Goal: Find specific page/section: Find specific page/section

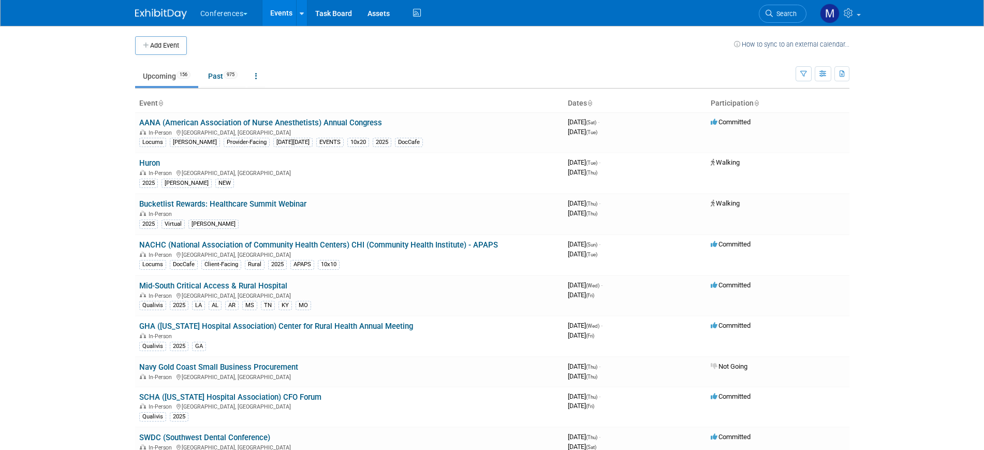
click at [789, 10] on span "Search" at bounding box center [785, 14] width 24 height 8
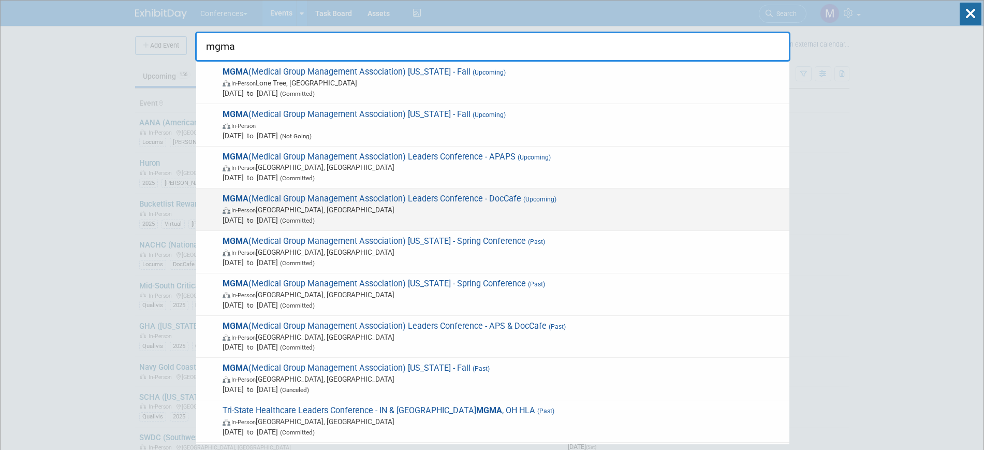
type input "mgma"
click at [504, 213] on span "In-Person Orlando, FL" at bounding box center [504, 210] width 562 height 10
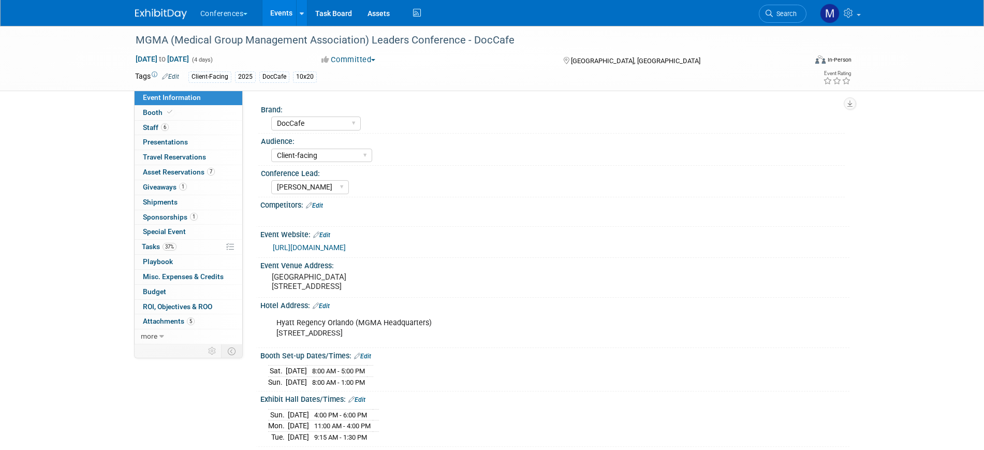
select select "DocCafe"
select select "Client-facing"
select select "Marygrace"
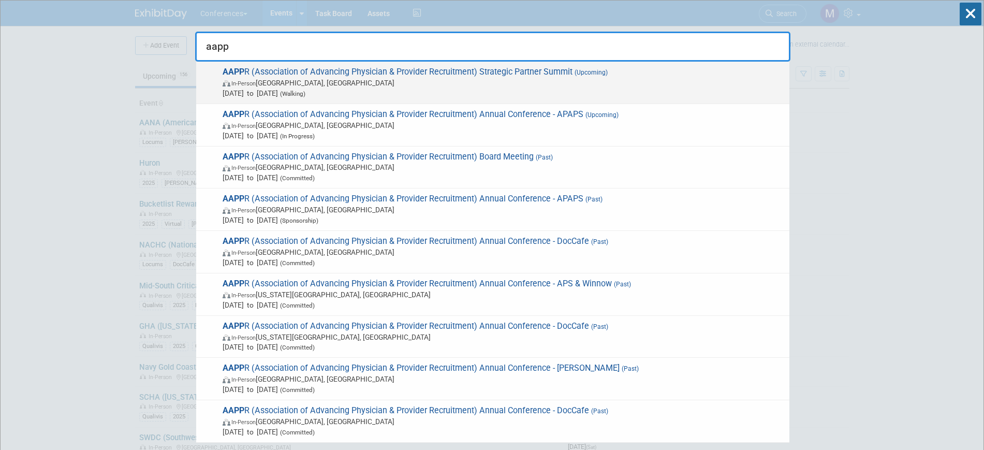
type input "aapp"
click at [360, 93] on span "Sep 24, 2025 to Sep 25, 2025 (Walking)" at bounding box center [504, 93] width 562 height 10
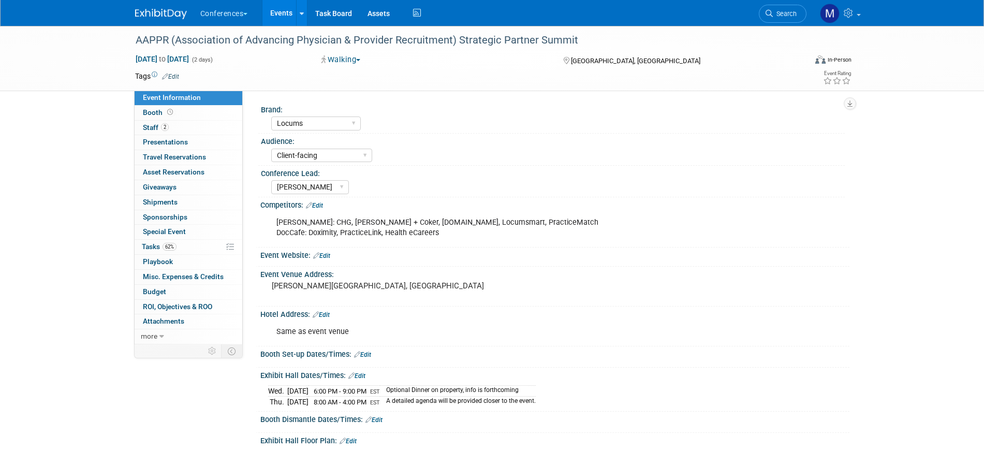
select select "Locums"
select select "Client-facing"
select select "[PERSON_NAME]"
click at [178, 75] on link "Edit" at bounding box center [170, 76] width 17 height 7
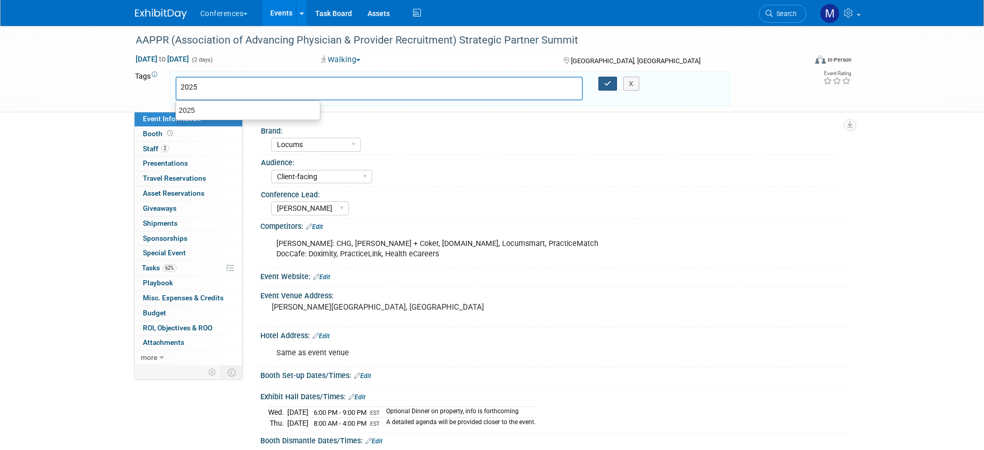
type input "2025"
click at [607, 81] on icon "button" at bounding box center [607, 83] width 7 height 7
type input "2025"
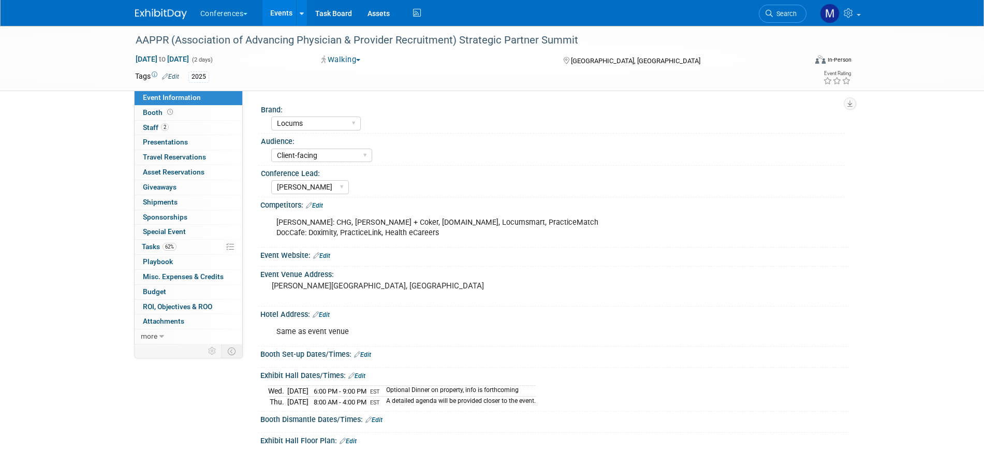
click at [174, 77] on link "Edit" at bounding box center [170, 76] width 17 height 7
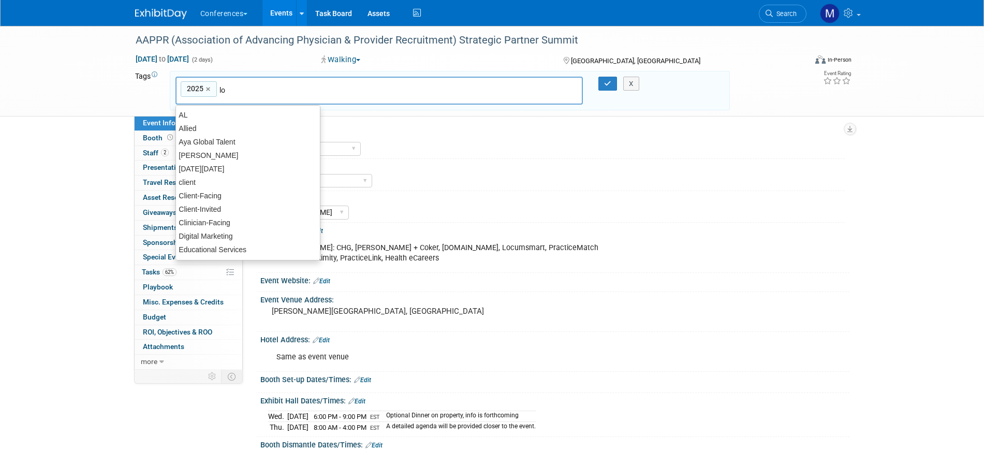
type input "loc"
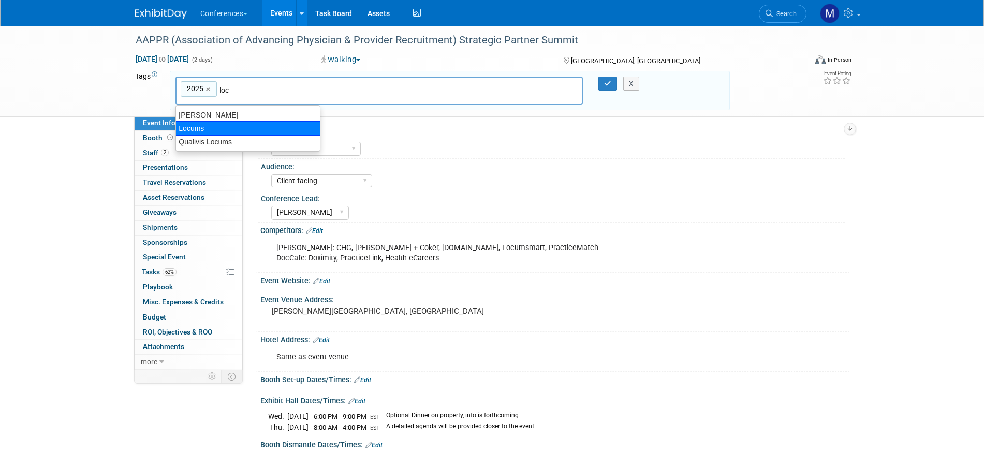
click at [234, 123] on div "Locums" at bounding box center [248, 128] width 145 height 14
type input "2025, Locums"
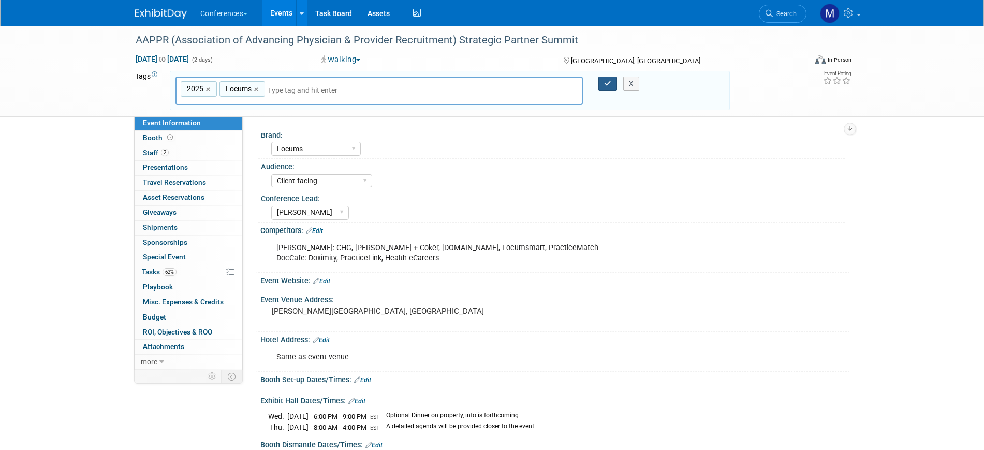
click at [611, 82] on icon "button" at bounding box center [607, 83] width 7 height 7
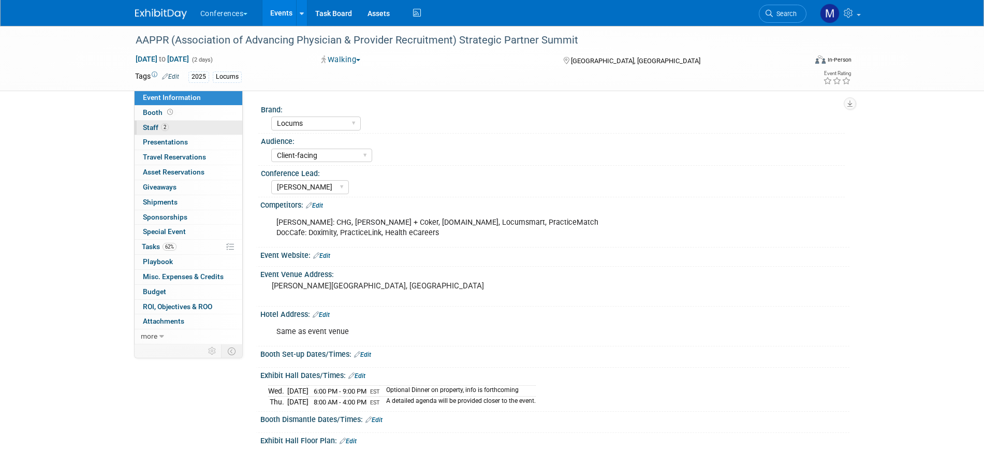
click at [208, 130] on link "2 Staff 2" at bounding box center [189, 128] width 108 height 14
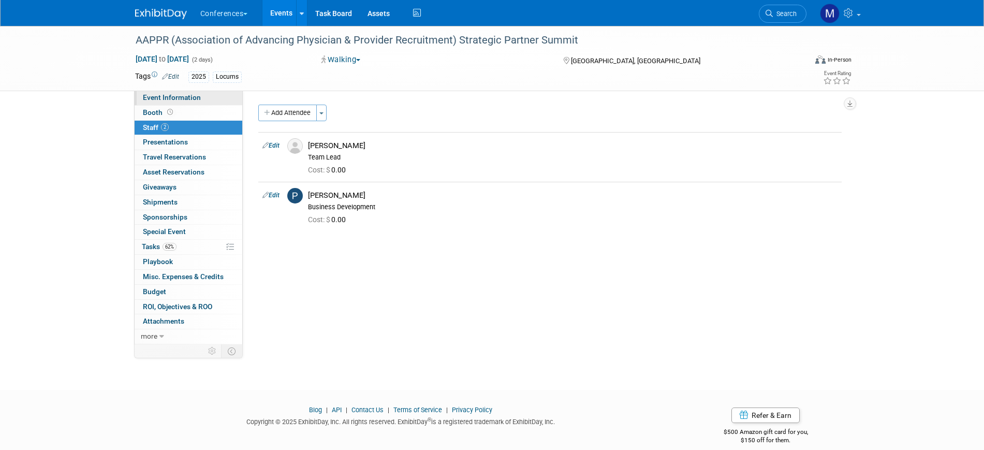
click at [210, 98] on link "Event Information" at bounding box center [189, 98] width 108 height 14
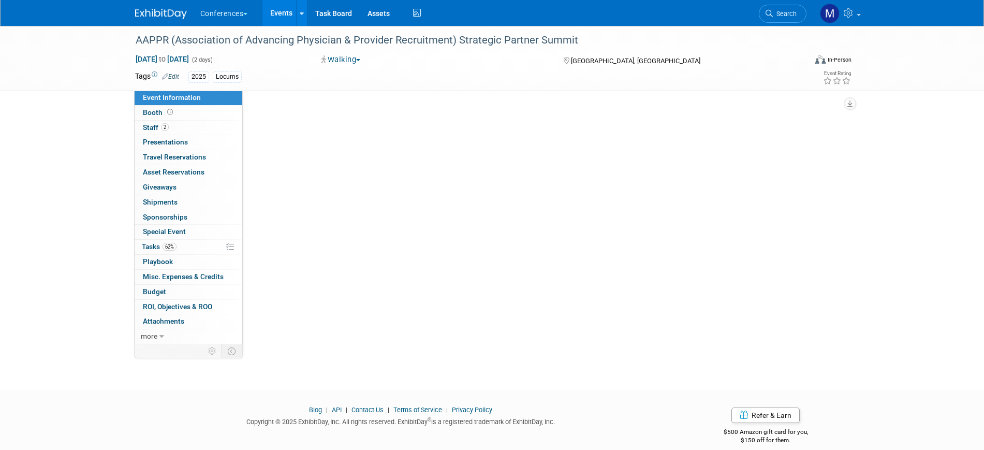
select select "Locums"
select select "Client-facing"
select select "Mel"
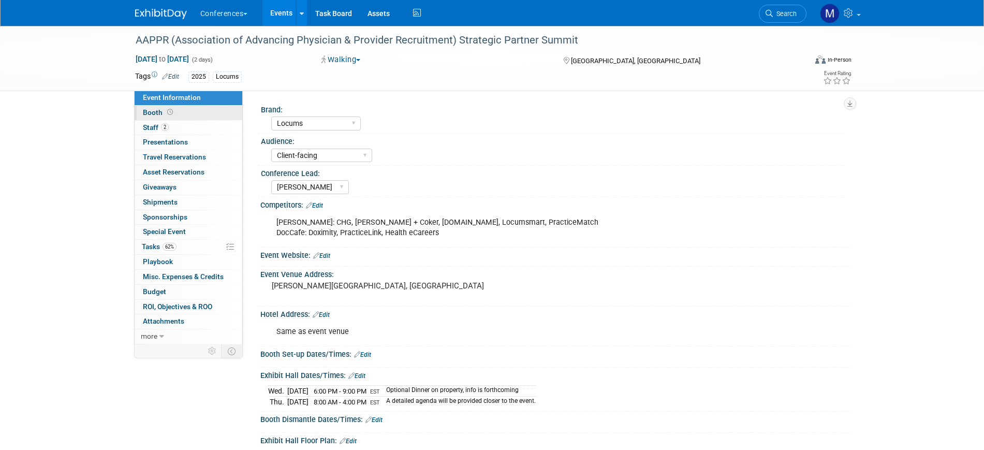
click at [204, 107] on link "Booth" at bounding box center [189, 113] width 108 height 14
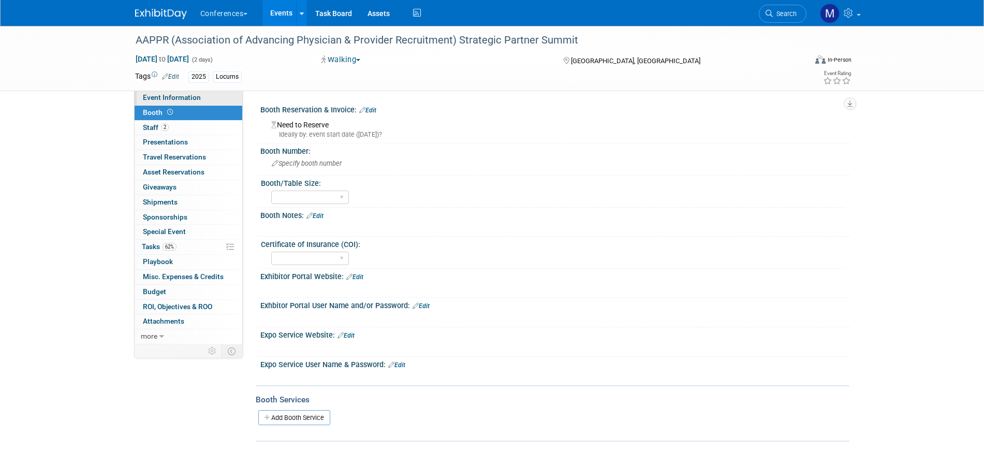
click at [209, 98] on link "Event Information" at bounding box center [189, 98] width 108 height 14
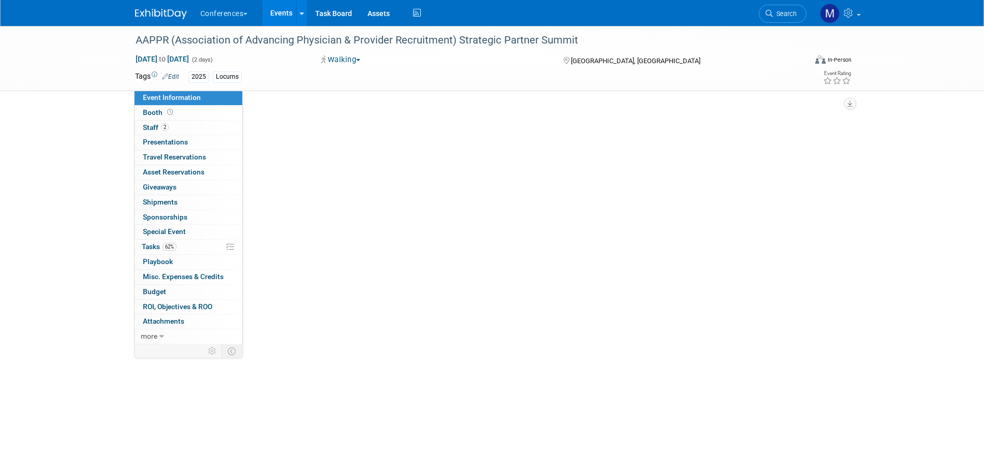
select select "Locums"
select select "Client-facing"
select select "Mel"
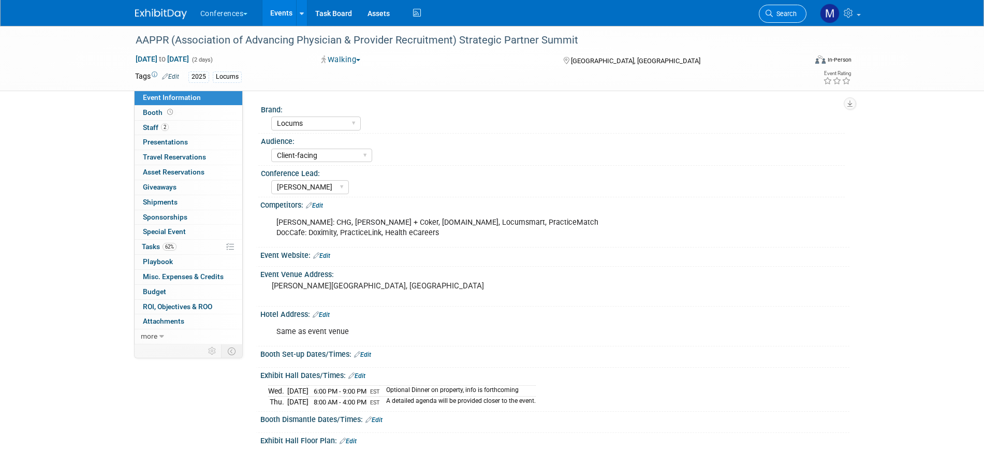
click at [773, 10] on span "Search" at bounding box center [785, 14] width 24 height 8
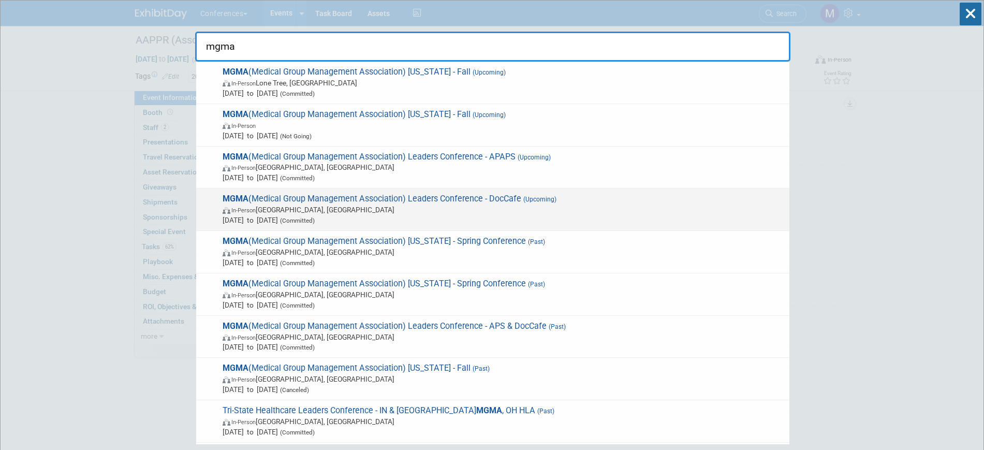
type input "mgma"
click at [530, 198] on span "(Upcoming)" at bounding box center [538, 199] width 35 height 7
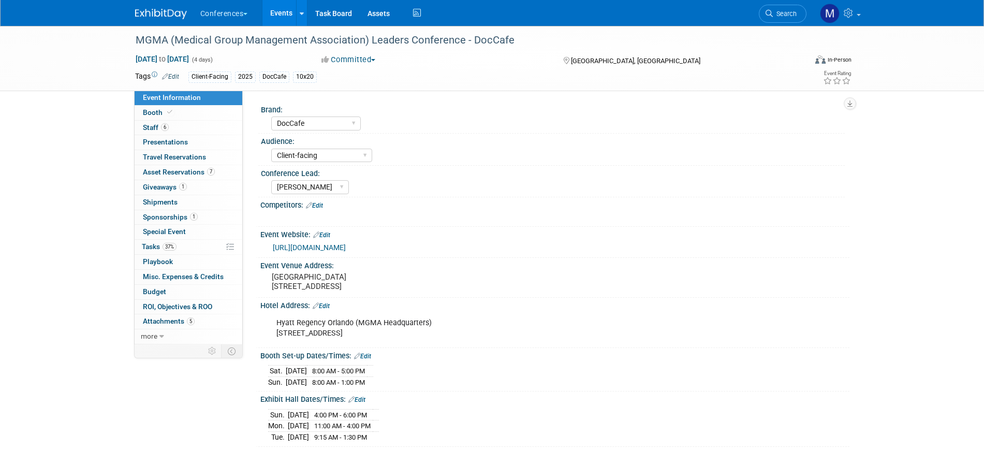
select select "DocCafe"
select select "Client-facing"
select select "[PERSON_NAME]"
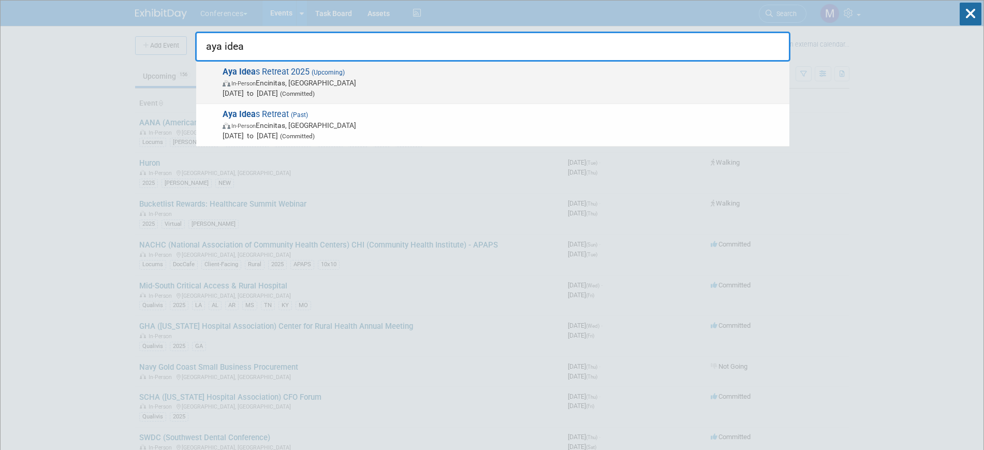
type input "aya idea"
click at [318, 88] on span "[DATE] to [DATE] (Committed)" at bounding box center [504, 93] width 562 height 10
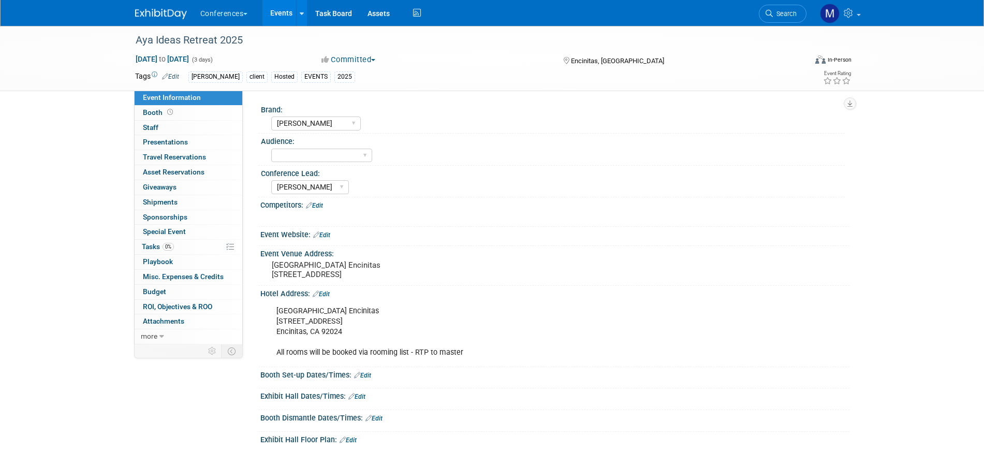
select select "[PERSON_NAME]"
